Goal: Information Seeking & Learning: Learn about a topic

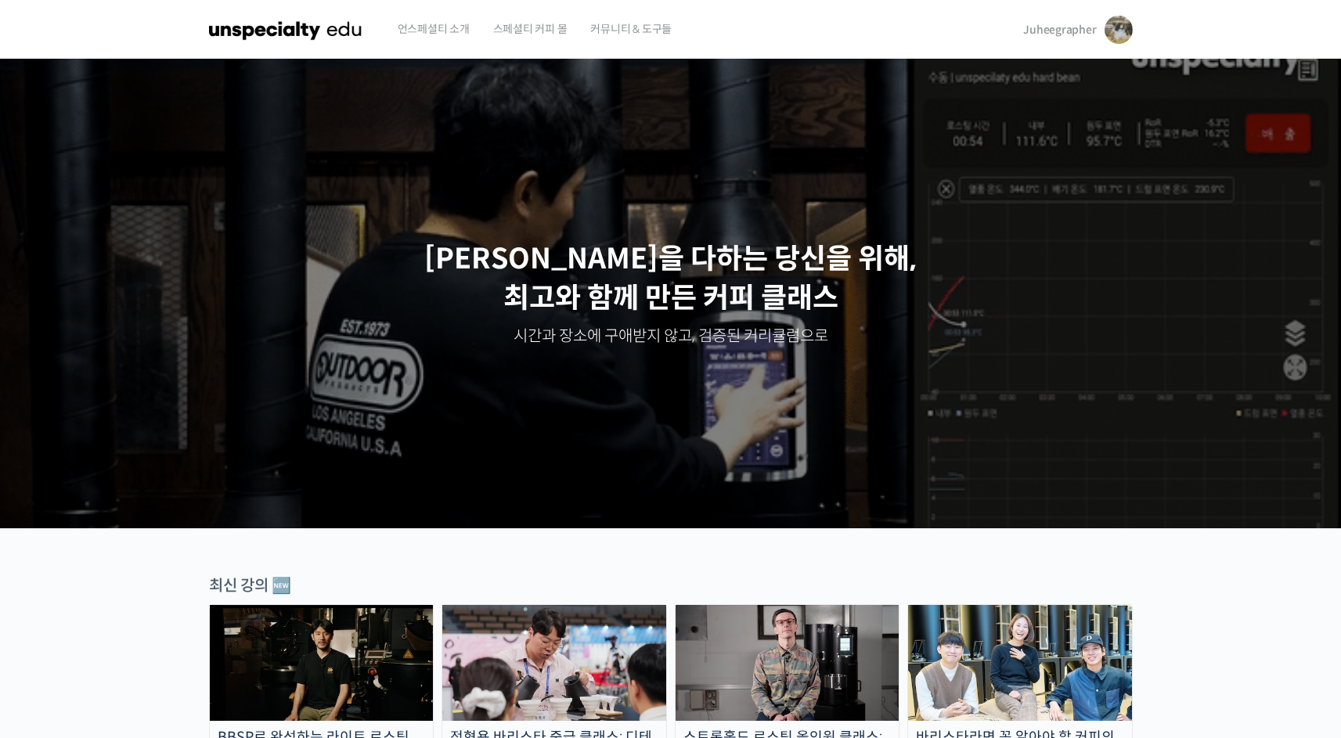
click at [1051, 23] on span "Juheegrapher" at bounding box center [1059, 30] width 73 height 14
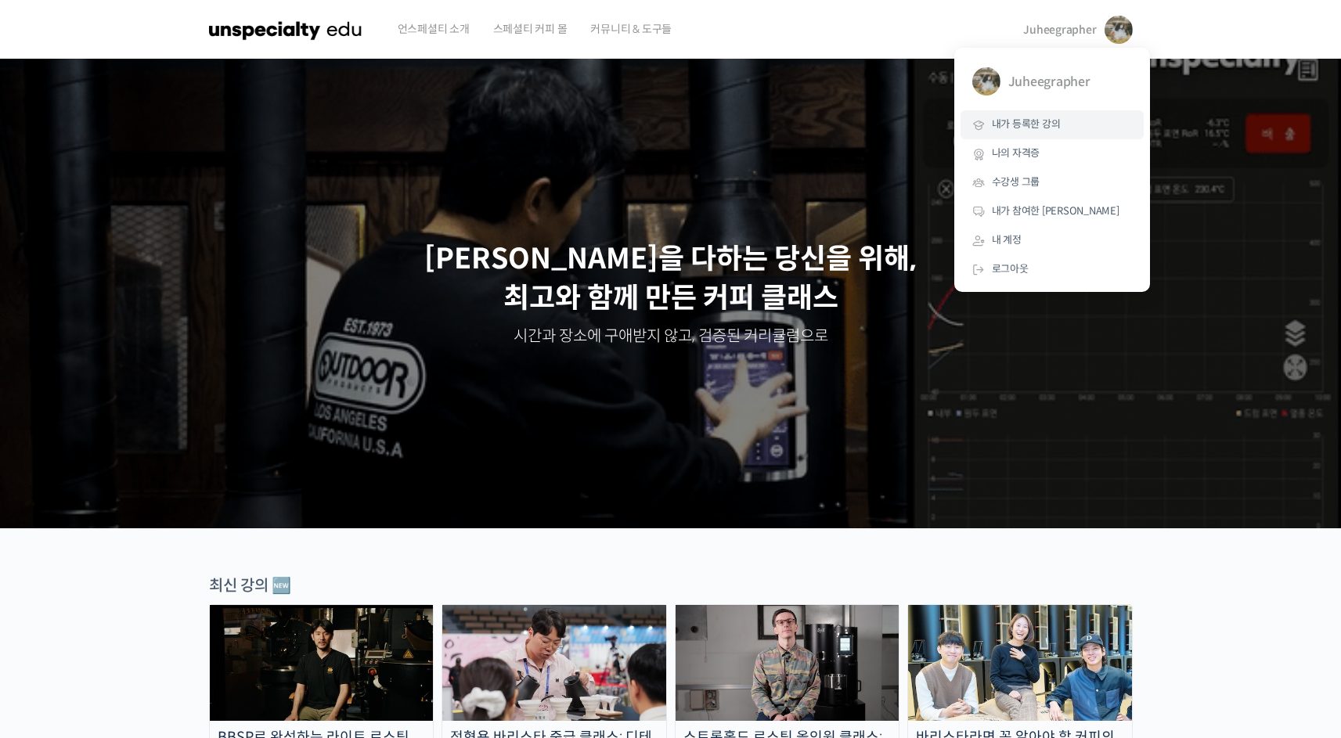
click at [1037, 125] on span "내가 등록한 강의" at bounding box center [1026, 123] width 69 height 13
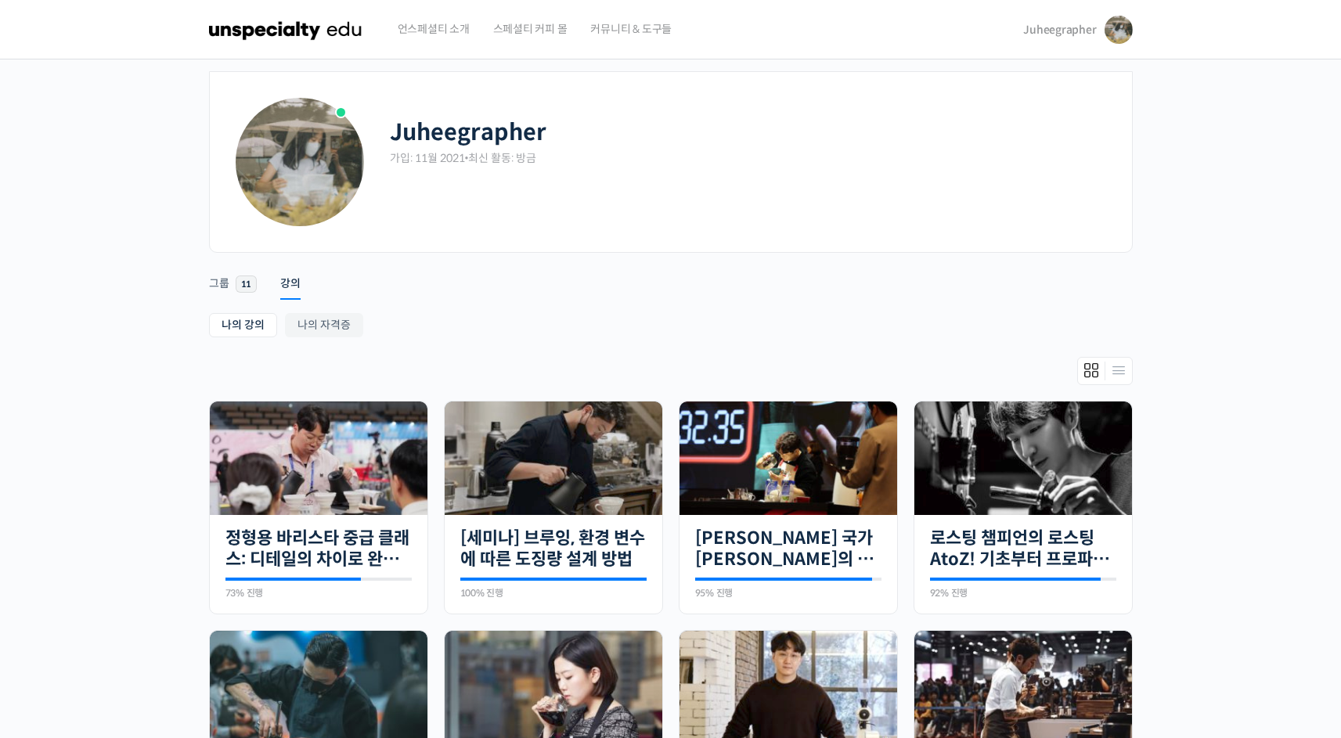
click at [289, 31] on img at bounding box center [285, 29] width 153 height 47
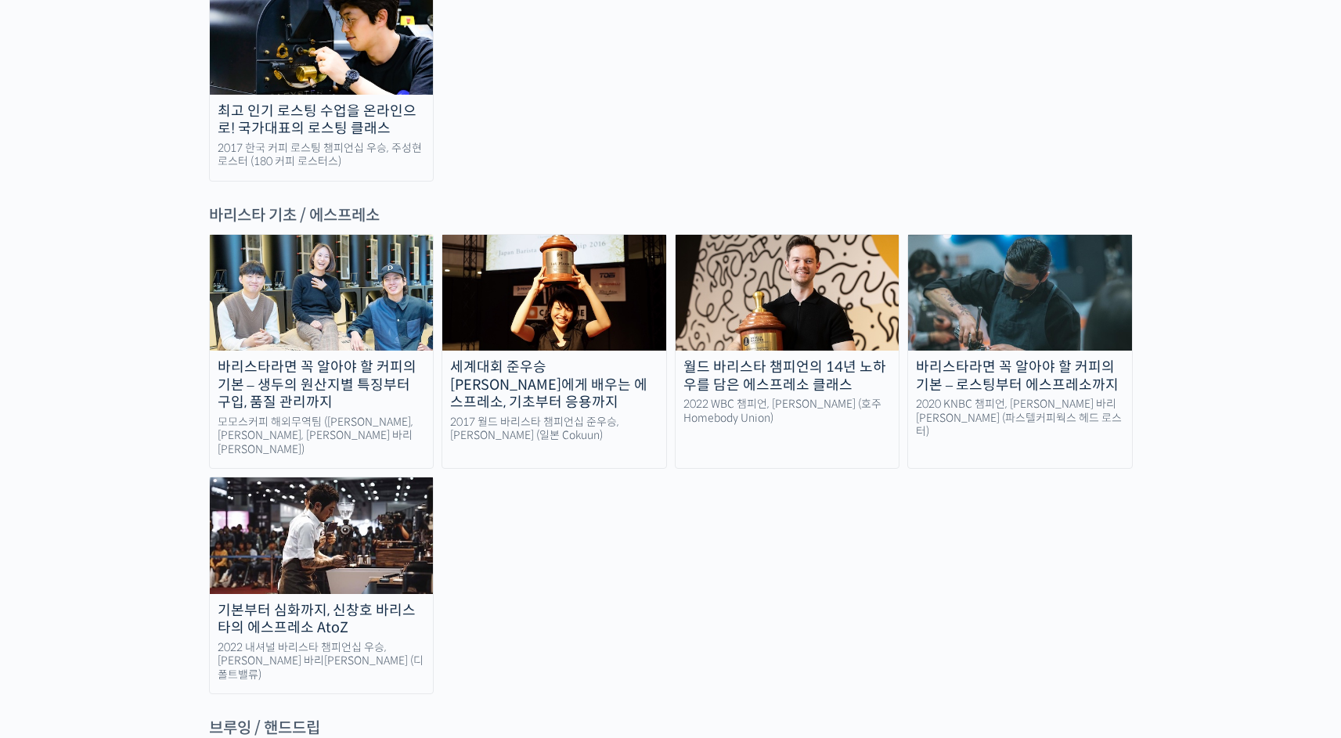
scroll to position [2007, 0]
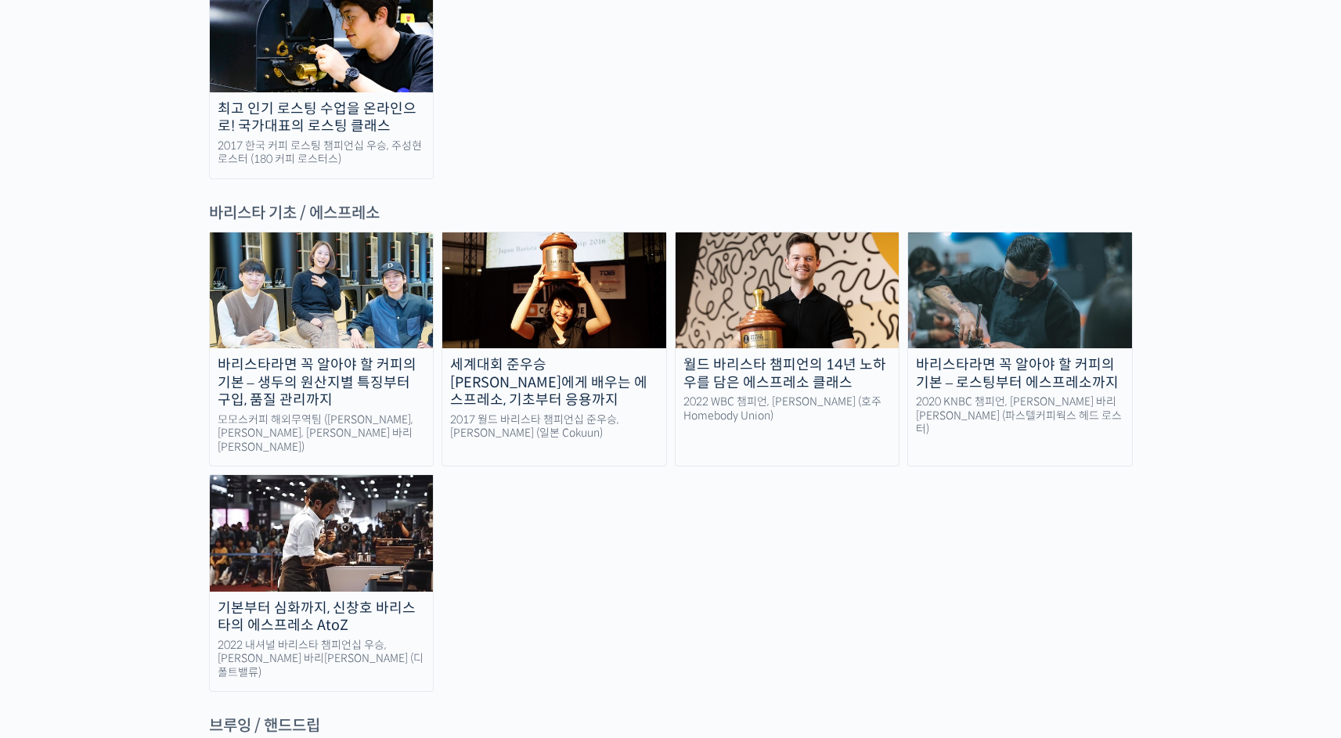
click at [774, 395] on div "2022 WBC 챔피언, [PERSON_NAME] (호주 Homebody Union)" at bounding box center [788, 408] width 224 height 27
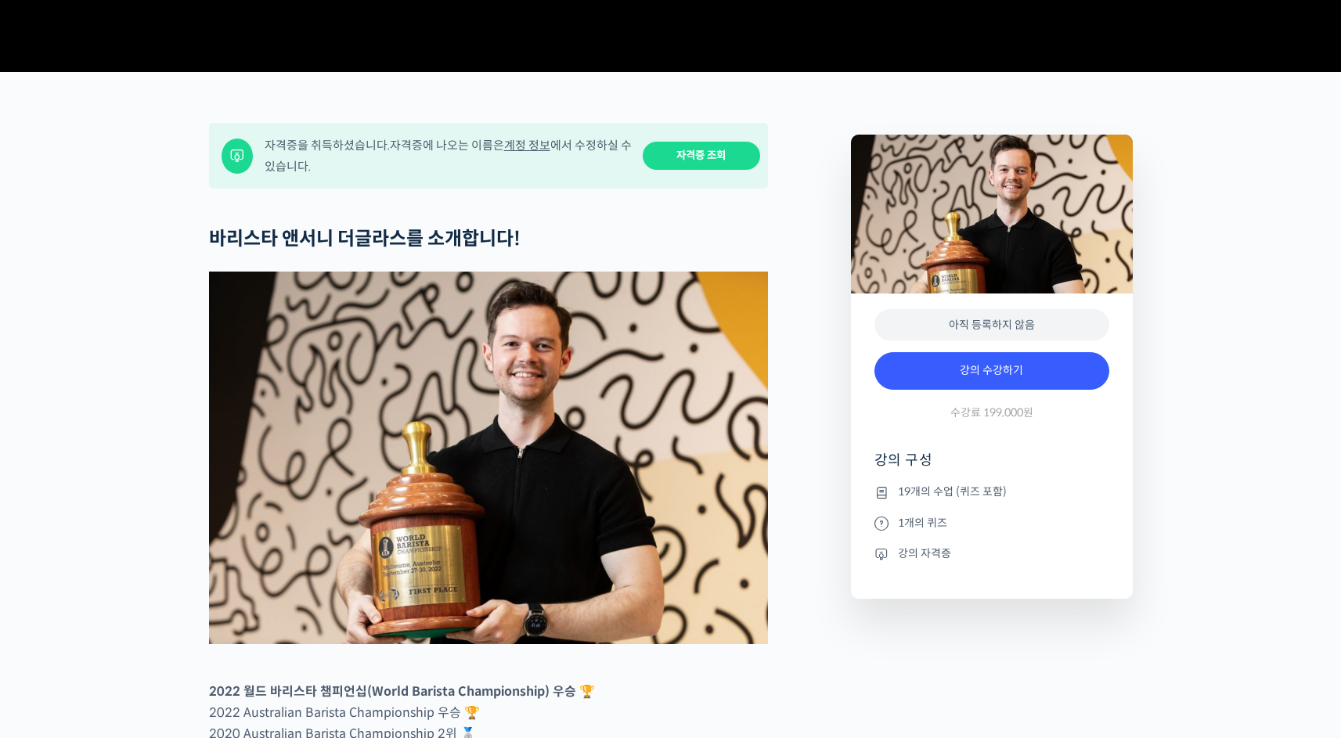
scroll to position [535, 0]
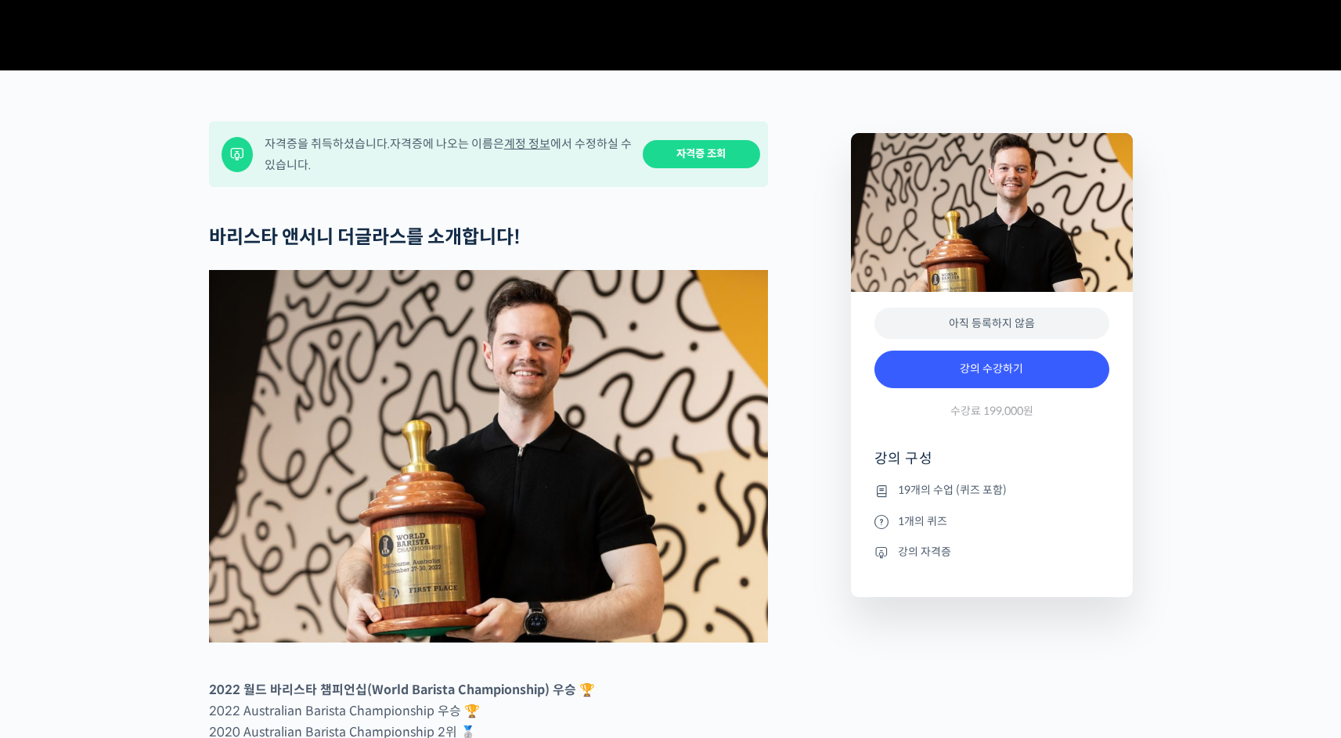
click at [710, 169] on link "자격증 조회" at bounding box center [701, 154] width 117 height 29
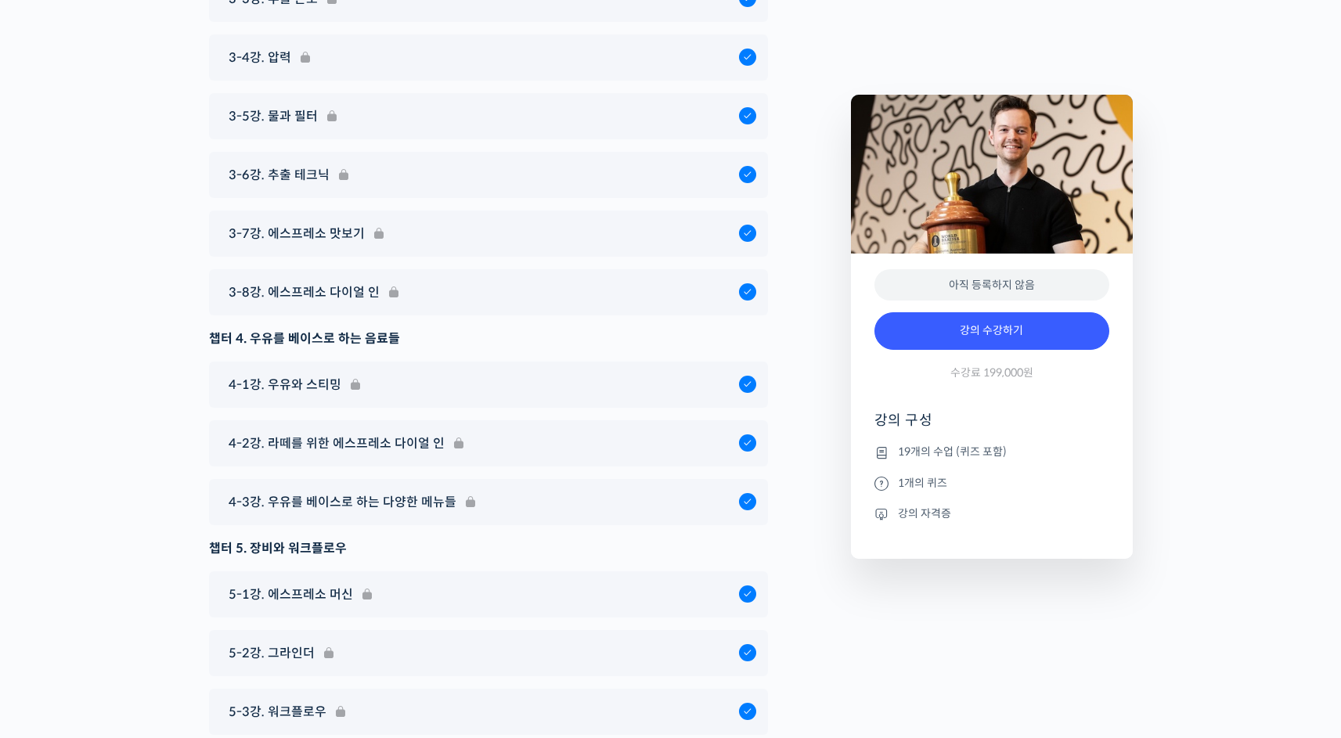
scroll to position [8262, 0]
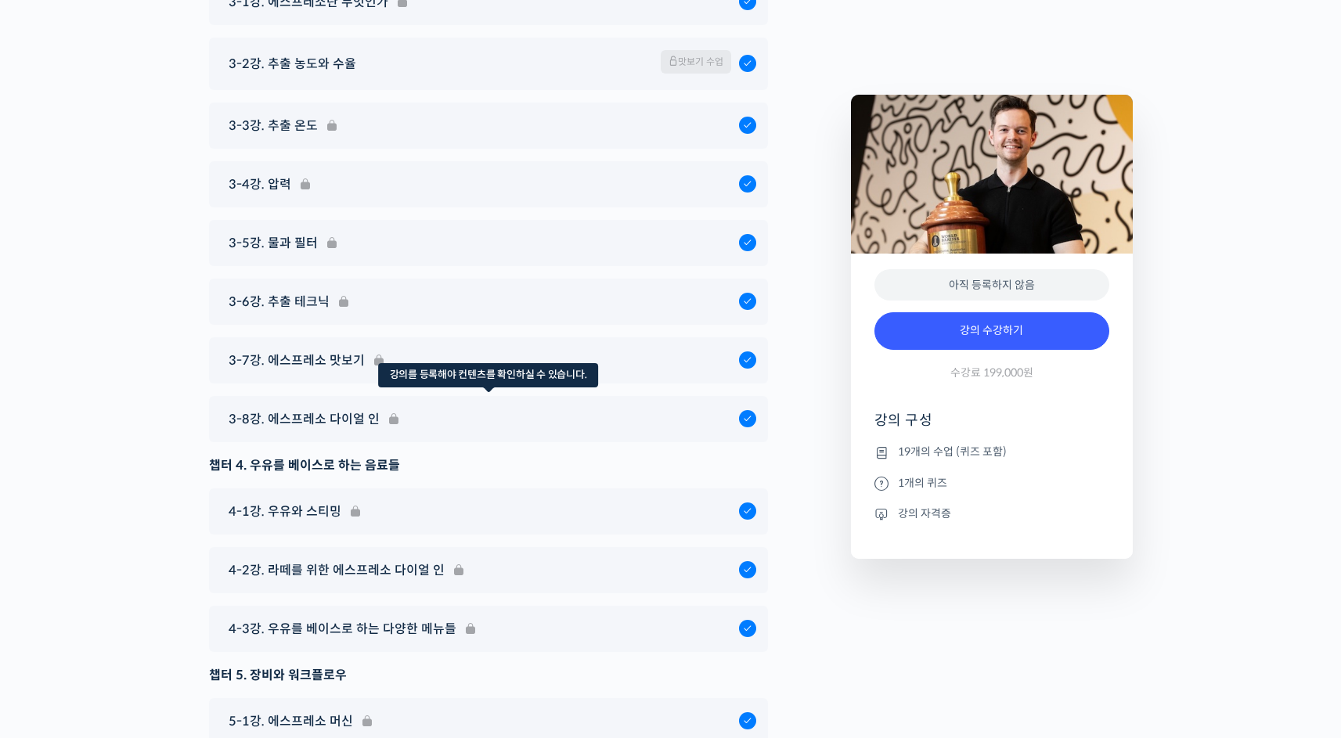
click at [336, 432] on div "3-8강. 에스프레소 다이얼 인" at bounding box center [488, 419] width 559 height 46
click at [373, 442] on div "3-8강. 에스프레소 다이얼 인" at bounding box center [488, 419] width 559 height 46
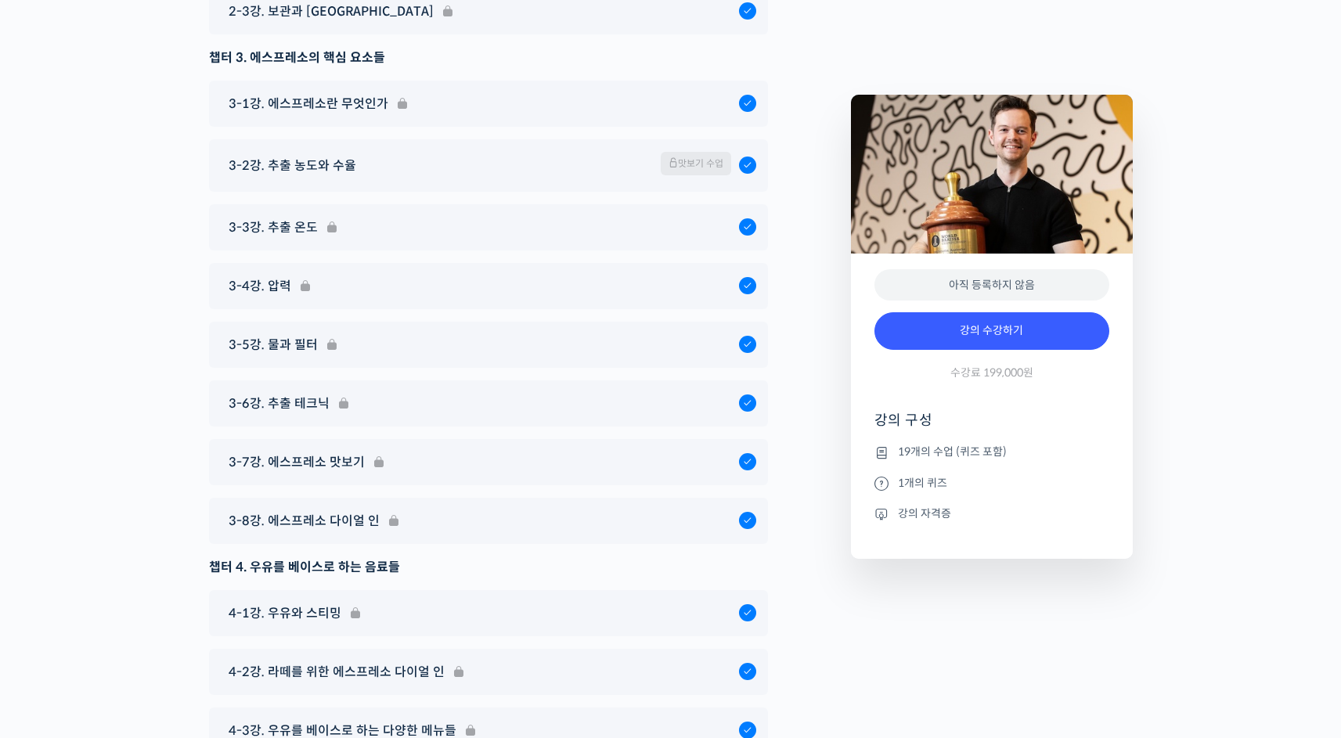
scroll to position [8156, 0]
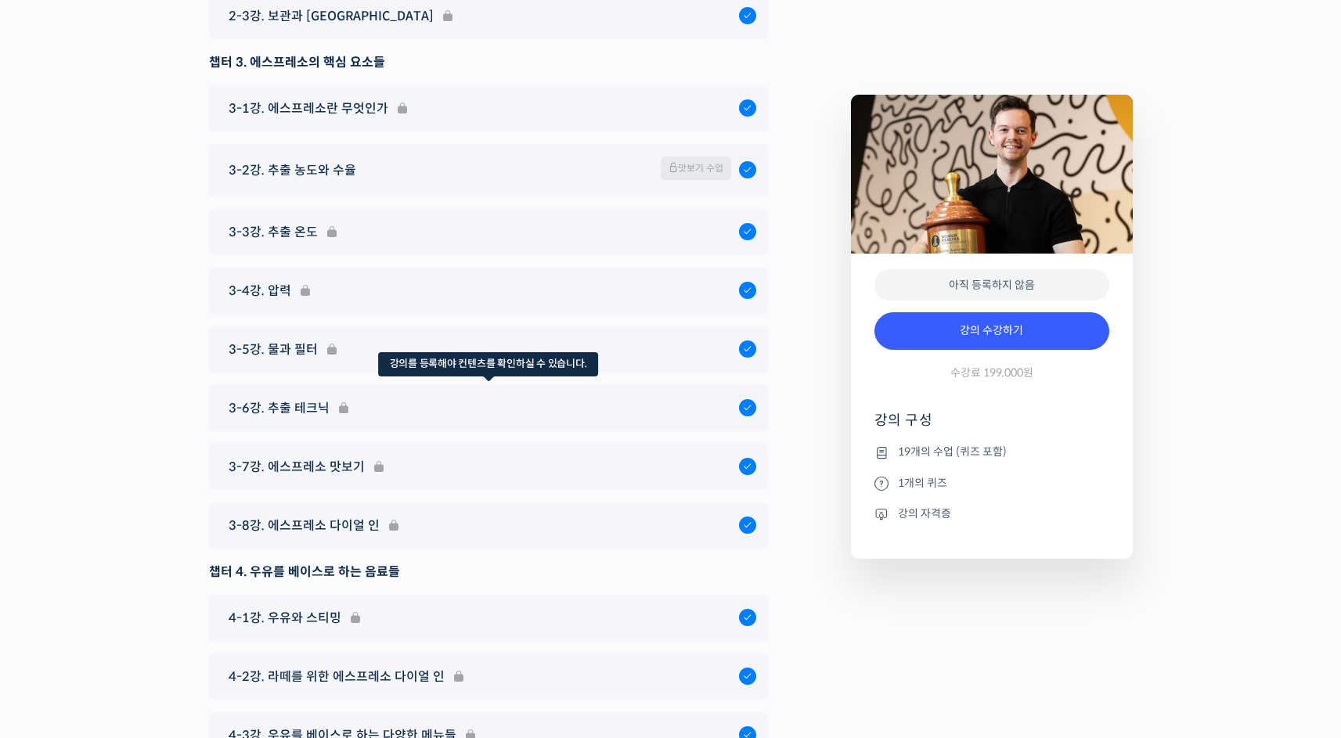
click at [293, 416] on div "3-6강. 추출 테크닉" at bounding box center [488, 408] width 559 height 46
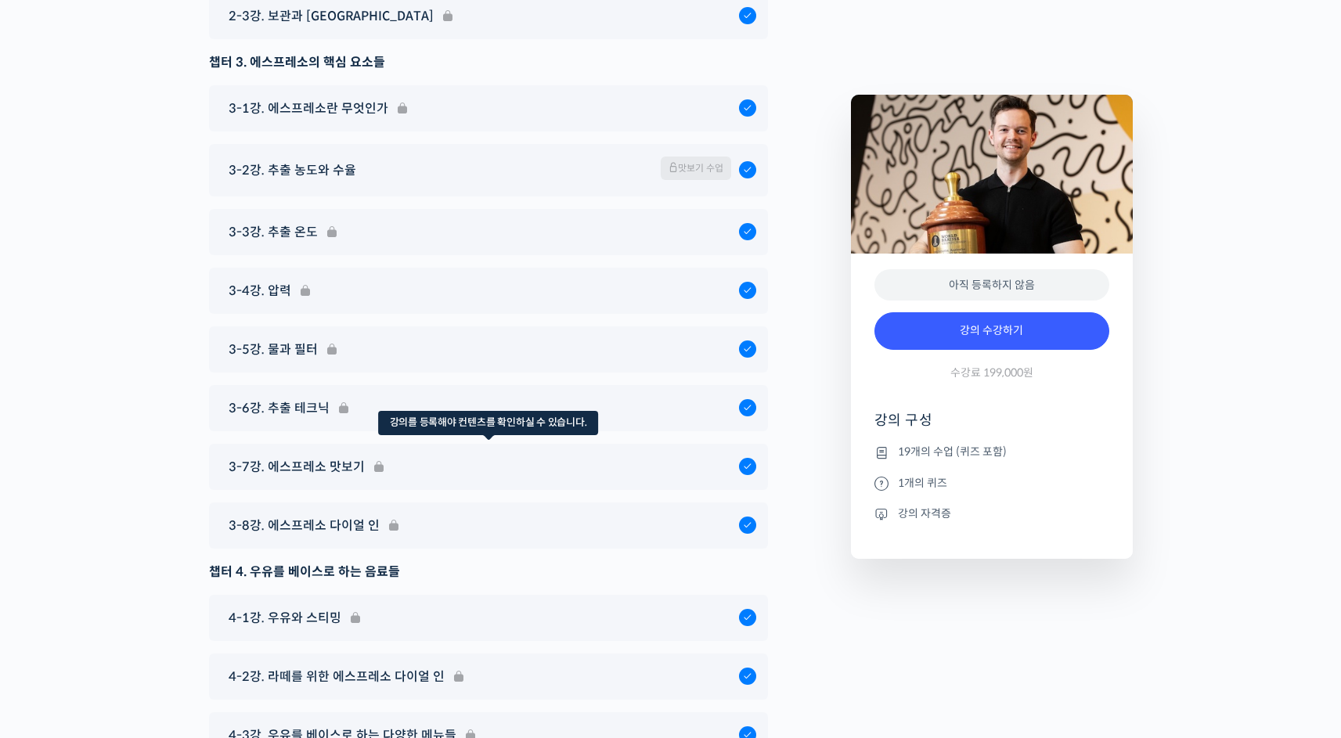
click at [307, 463] on div "3-7강. 에스프레소 맛보기" at bounding box center [488, 467] width 559 height 46
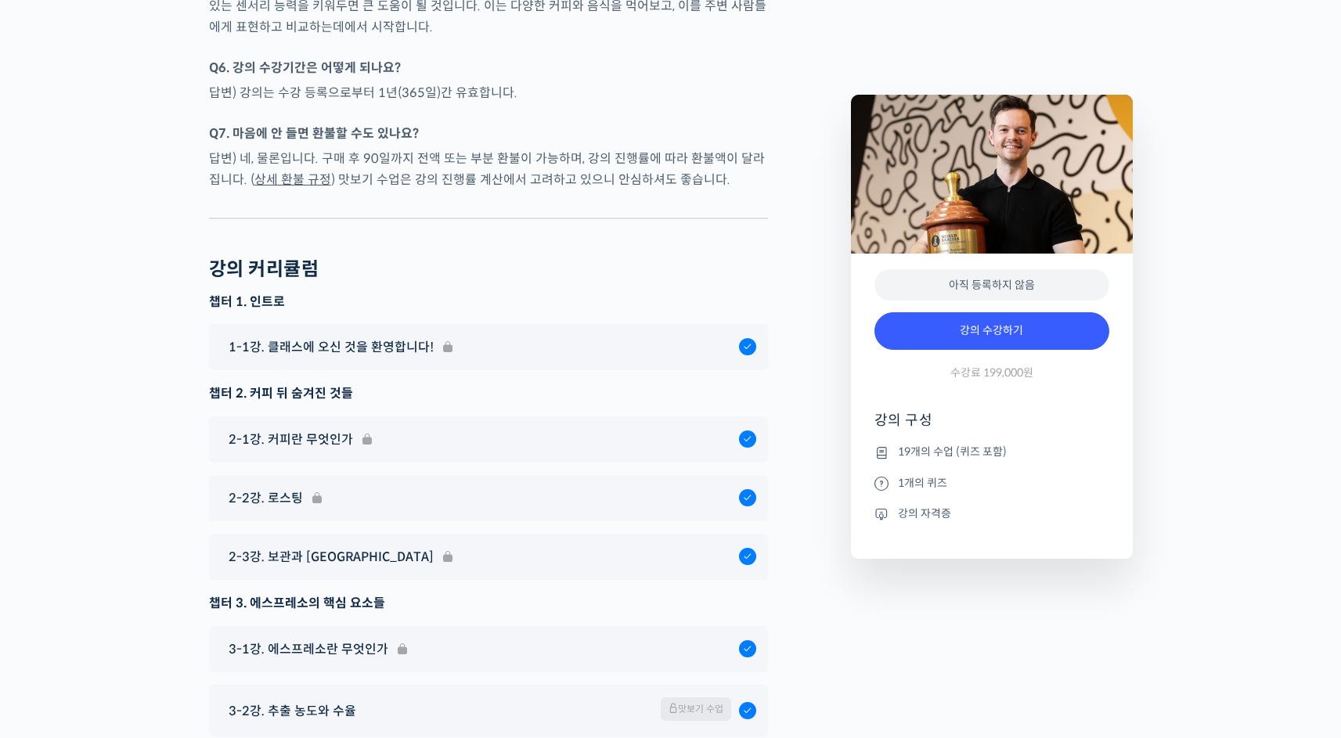
scroll to position [7594, 0]
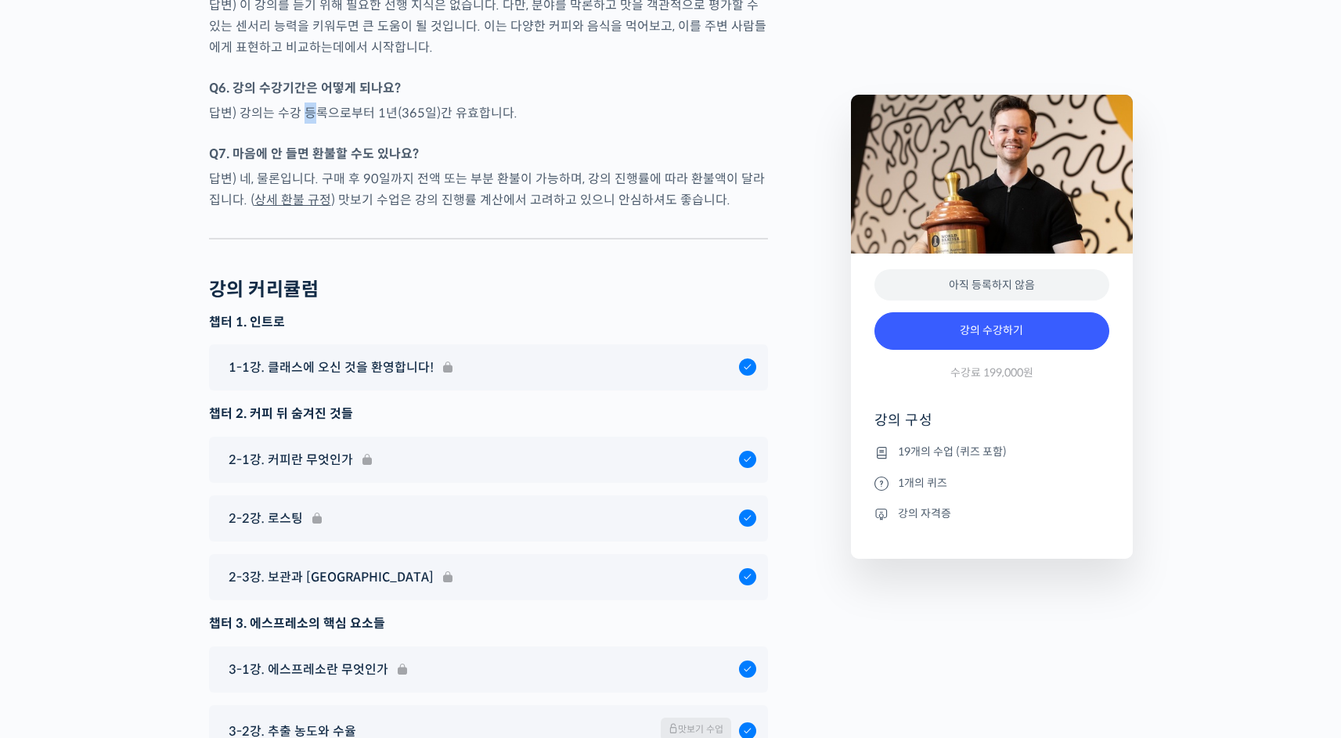
drag, startPoint x: 306, startPoint y: 134, endPoint x: 359, endPoint y: 138, distance: 53.4
click at [315, 124] on p "답변) 강의는 수강 등록으로부터 1년(365일)간 유효합니다." at bounding box center [488, 113] width 559 height 21
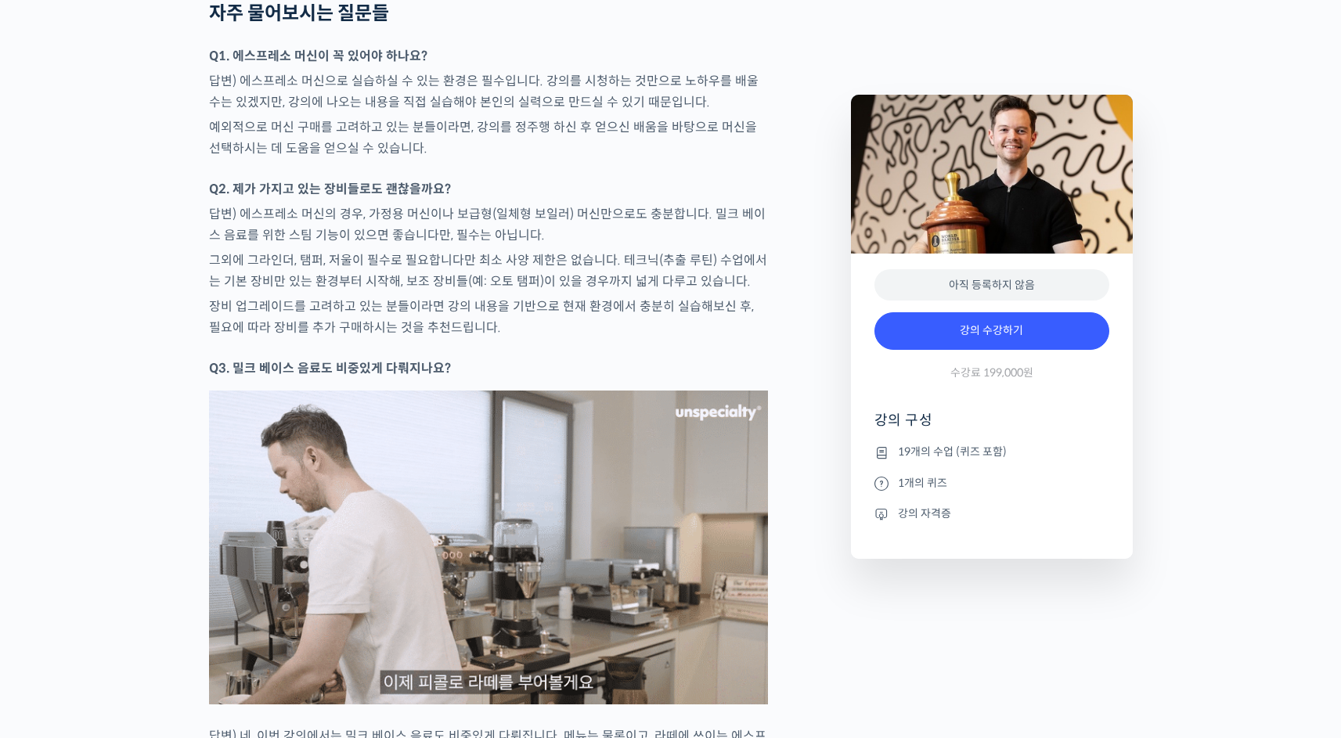
scroll to position [5996, 0]
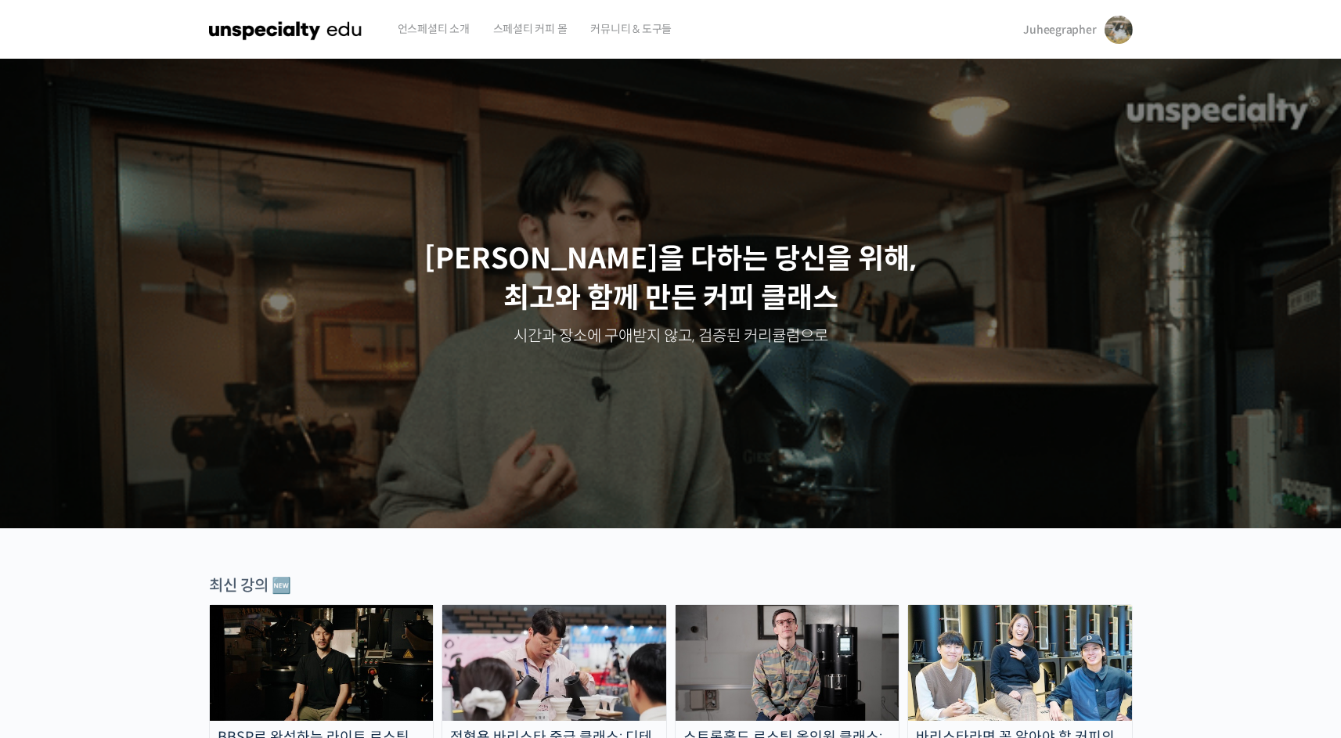
click at [1054, 29] on span "Juheegrapher" at bounding box center [1059, 30] width 73 height 14
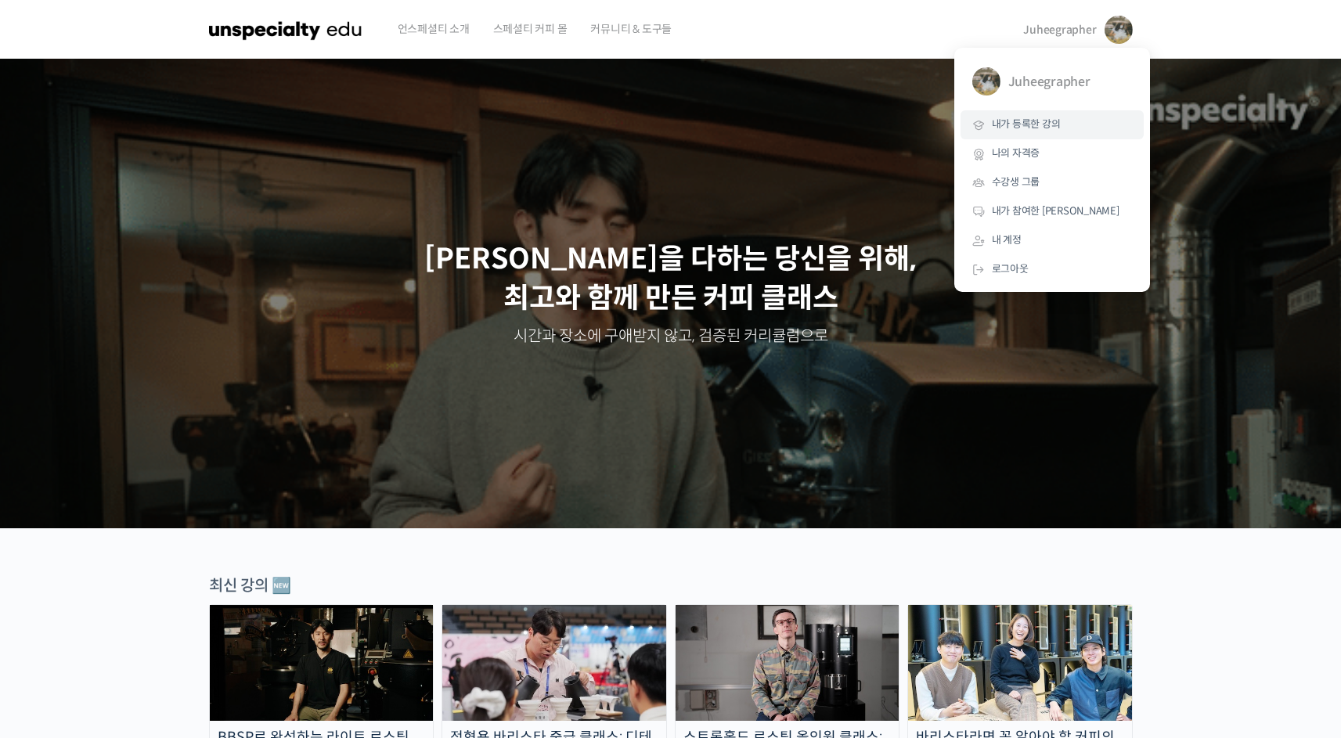
click at [1012, 111] on link "내가 등록한 강의" at bounding box center [1052, 124] width 183 height 29
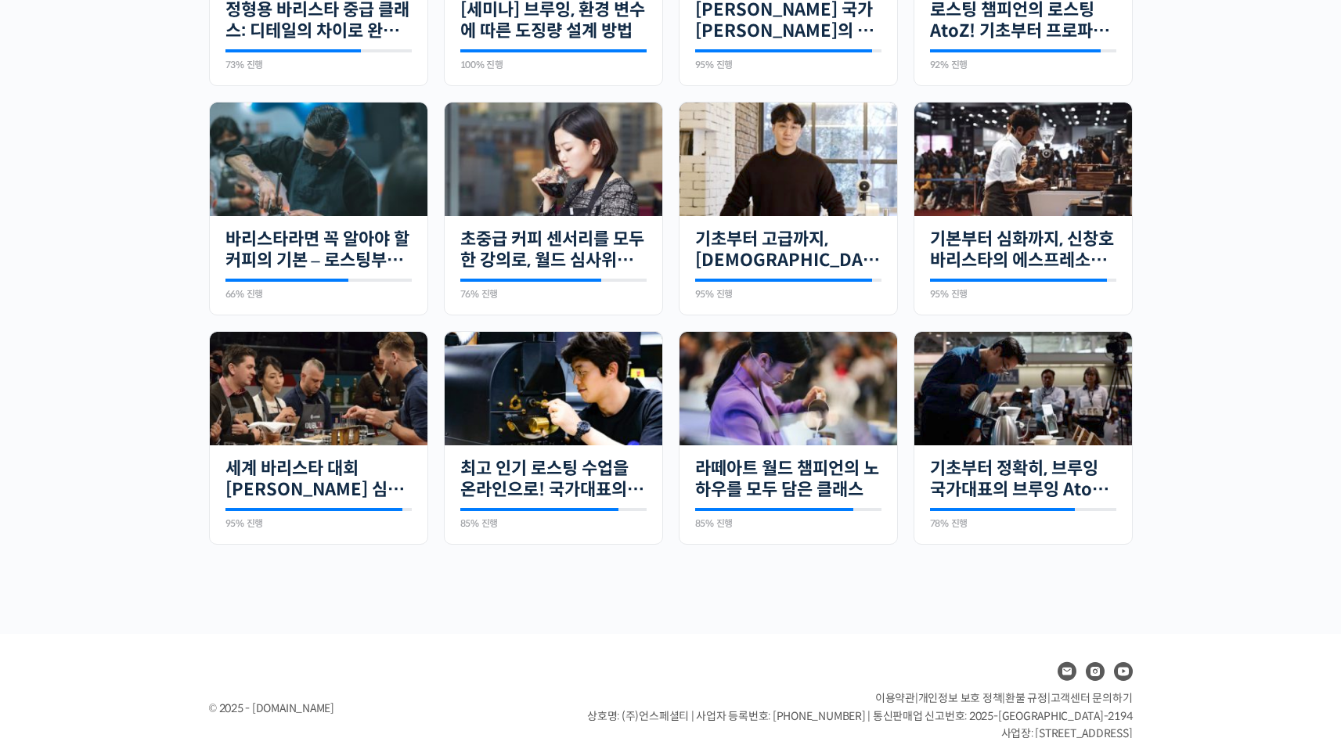
scroll to position [574, 0]
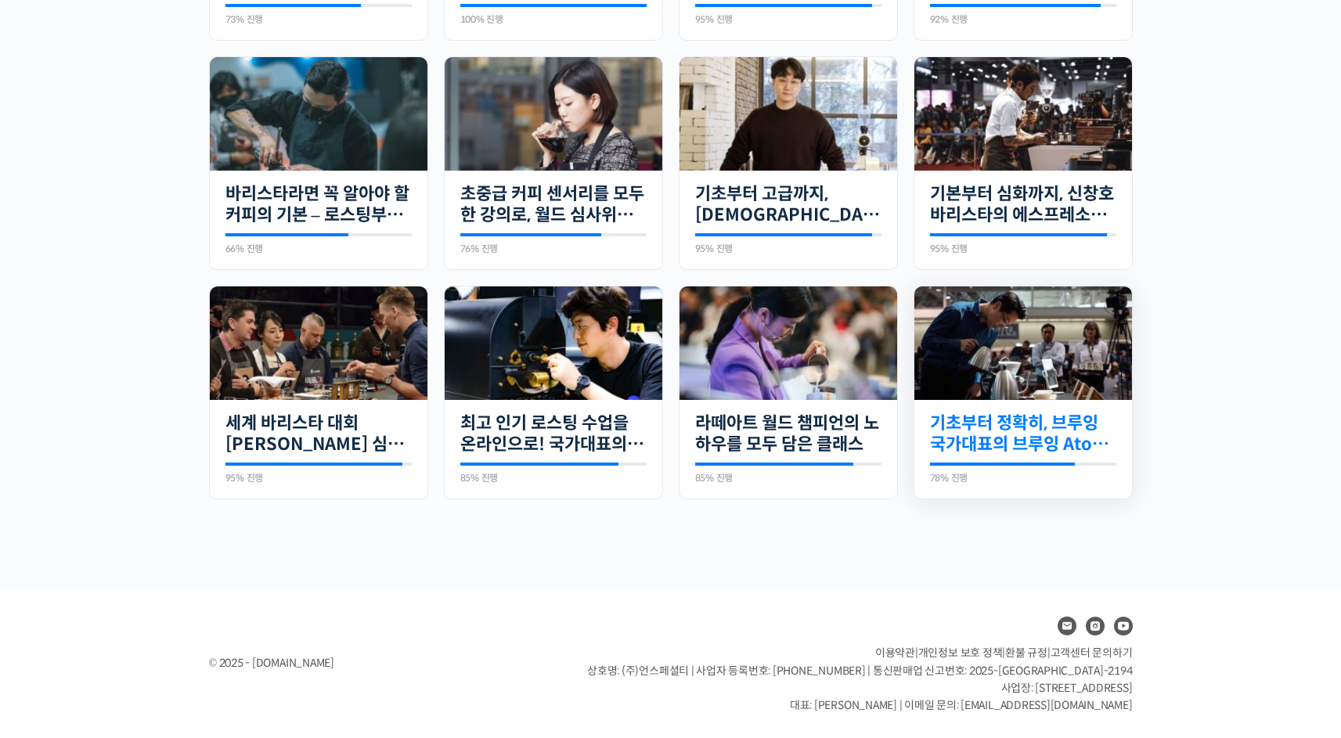
click at [993, 434] on link "기초부터 정확히, 브루잉 국가대표의 브루잉 AtoZ 클래스" at bounding box center [1023, 434] width 186 height 43
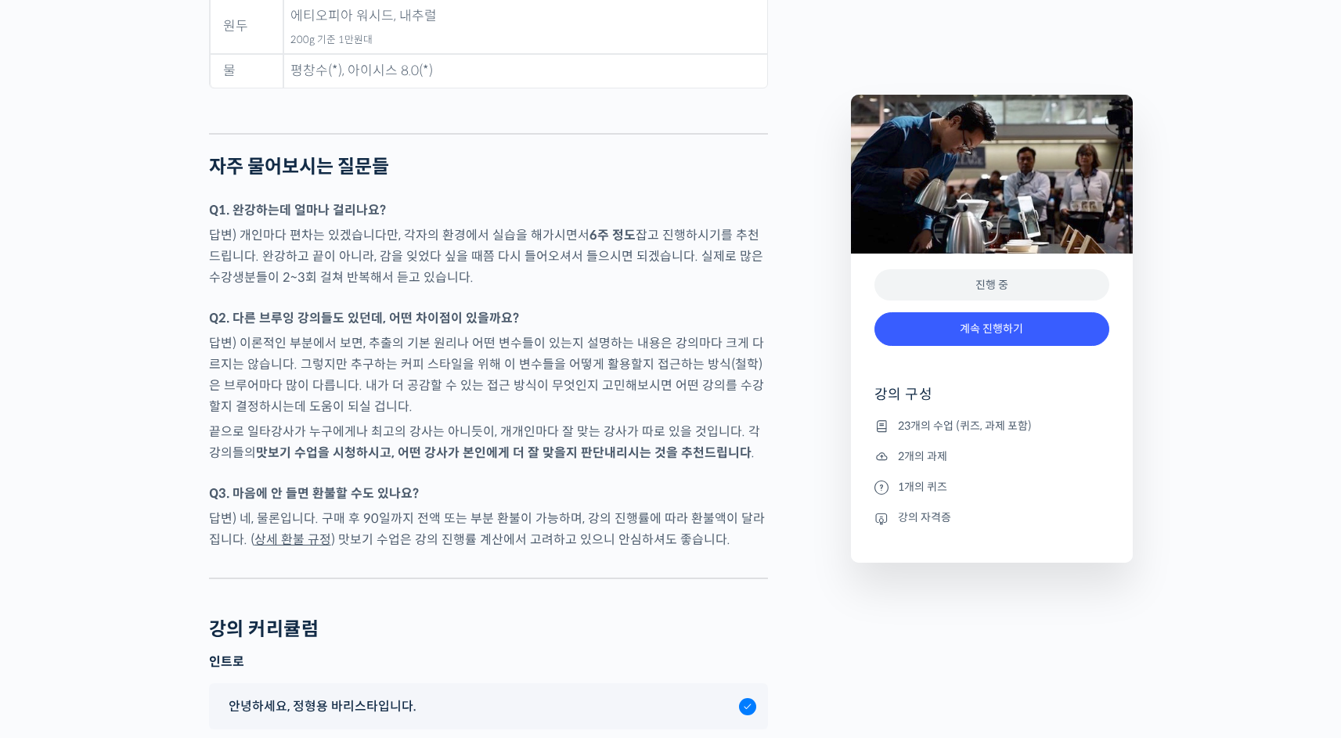
scroll to position [7979, 0]
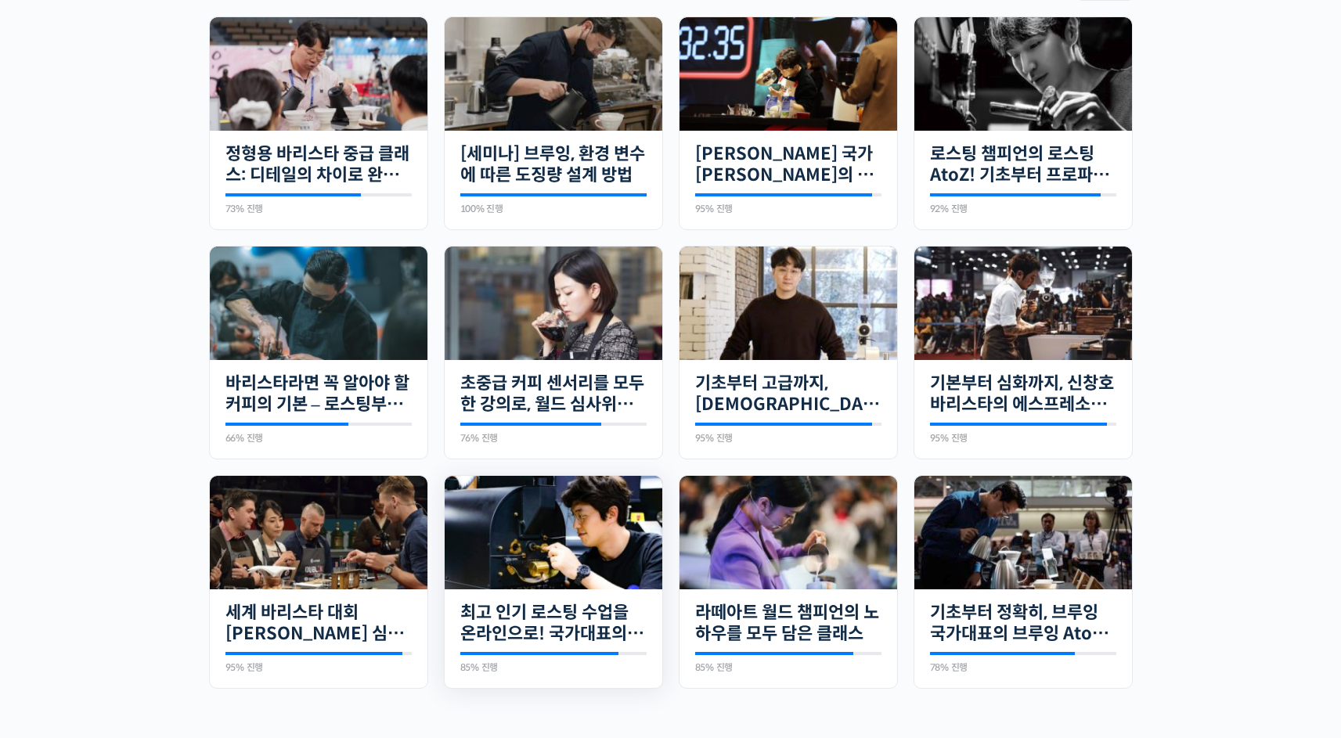
scroll to position [574, 0]
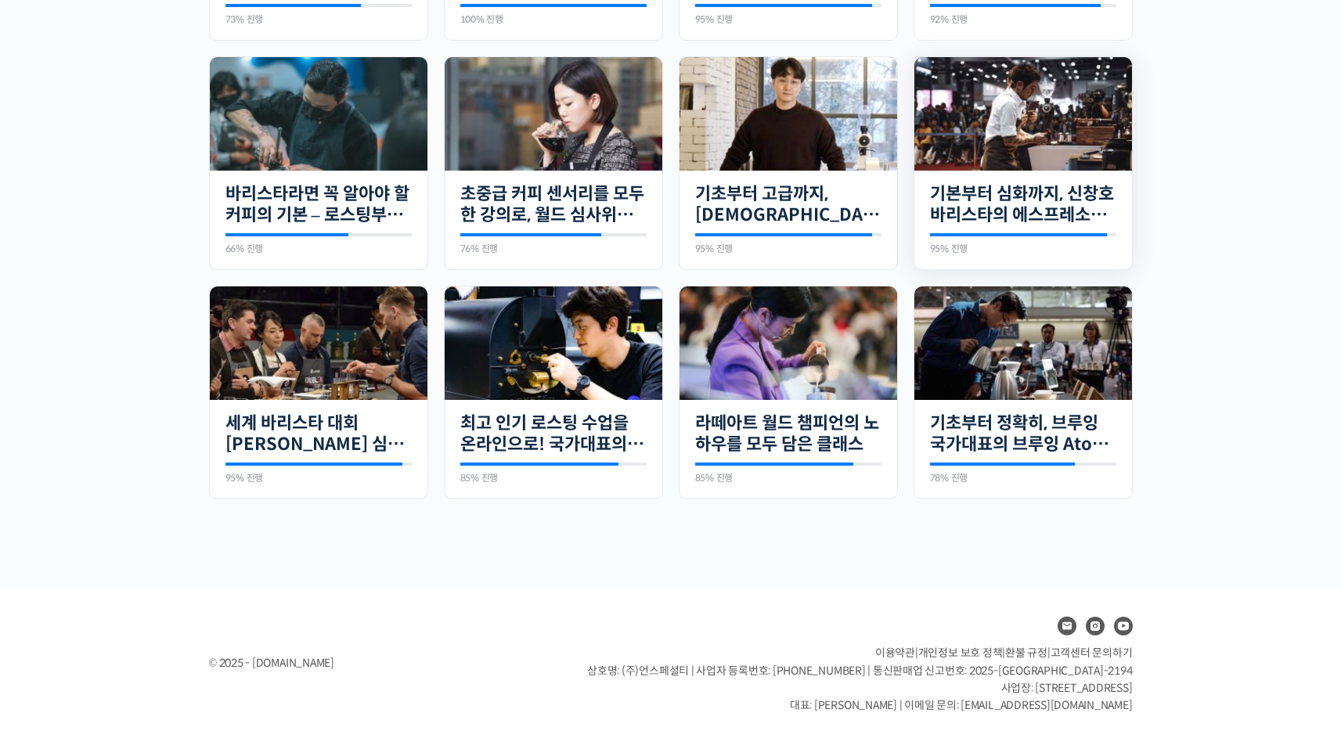
click at [997, 135] on img at bounding box center [1023, 114] width 218 height 114
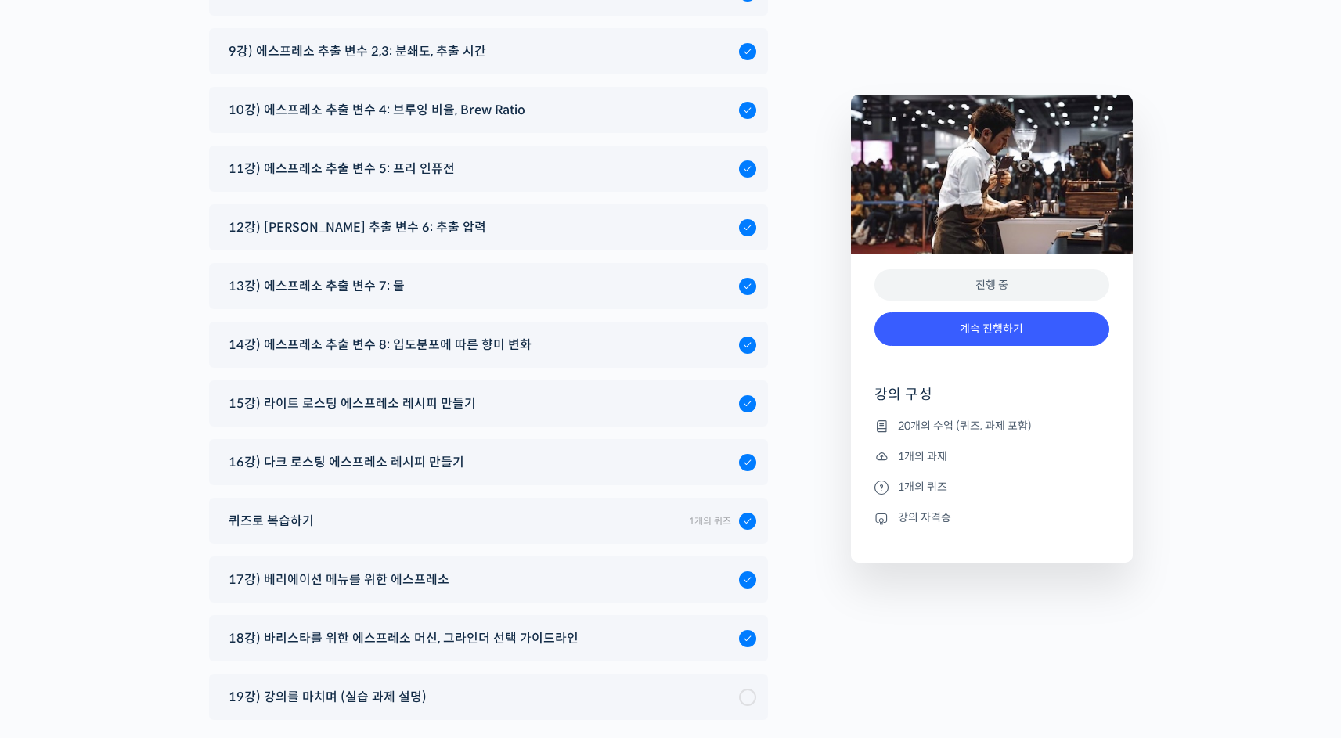
scroll to position [8813, 0]
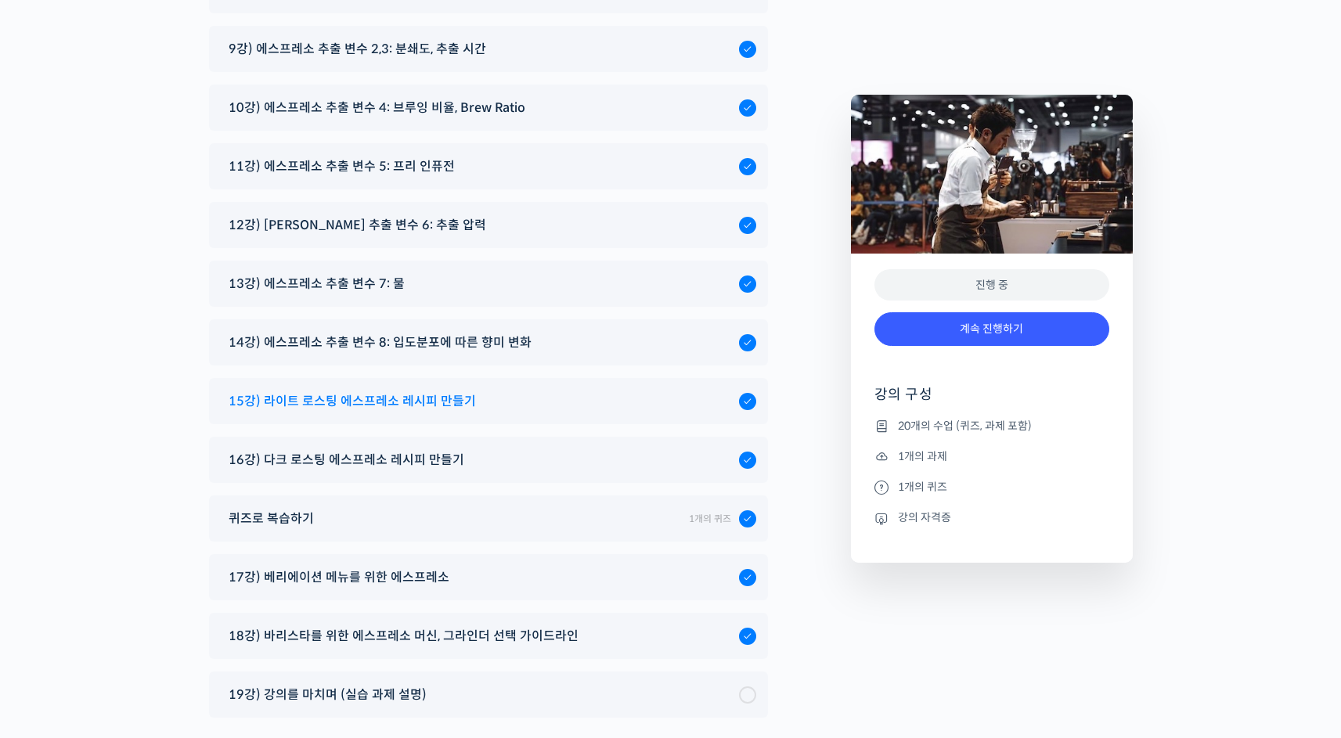
click at [437, 391] on span "15강) 라이트 로스팅 에스프레소 레시피 만들기" at bounding box center [352, 401] width 247 height 21
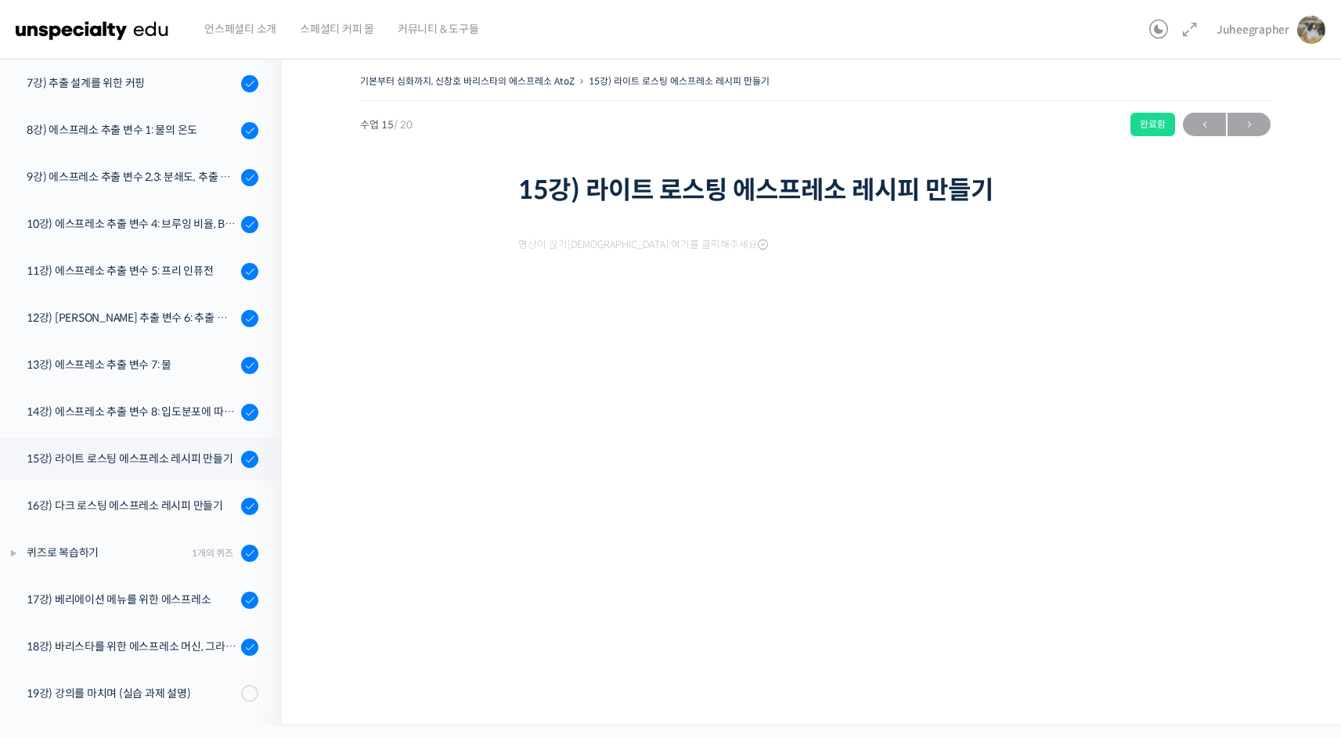
scroll to position [478, 0]
